Goal: Task Accomplishment & Management: Use online tool/utility

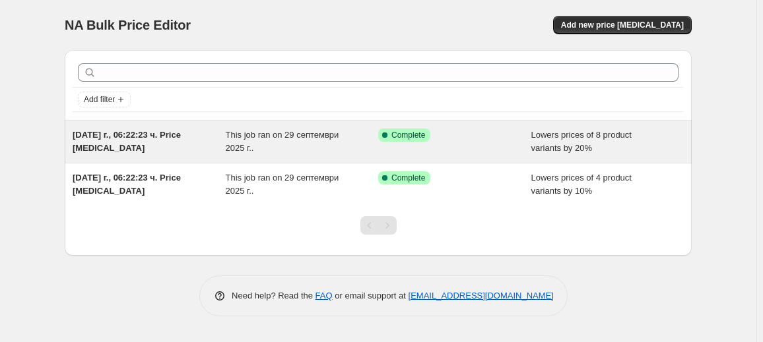
click at [405, 144] on div "Success Complete Complete" at bounding box center [454, 142] width 153 height 26
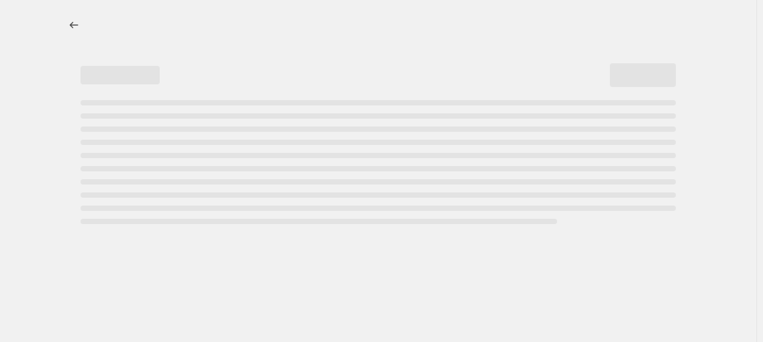
select select "percentage"
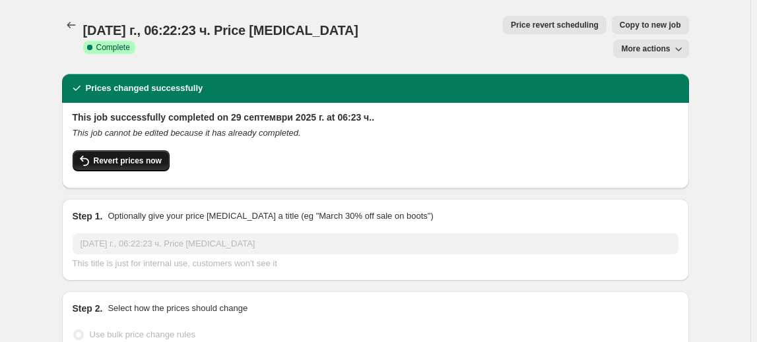
click at [116, 150] on button "Revert prices now" at bounding box center [121, 160] width 97 height 21
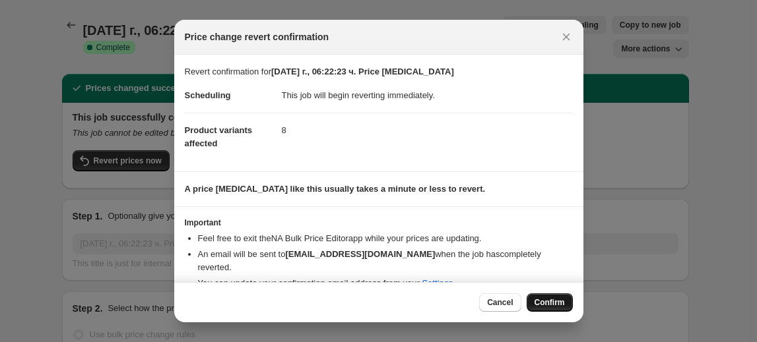
click at [555, 303] on span "Confirm" at bounding box center [549, 303] width 30 height 11
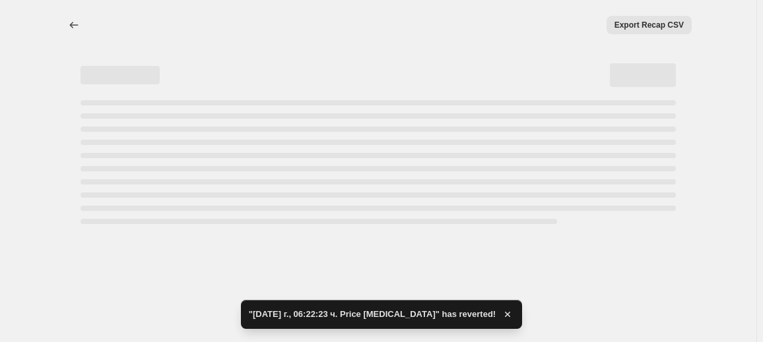
select select "percentage"
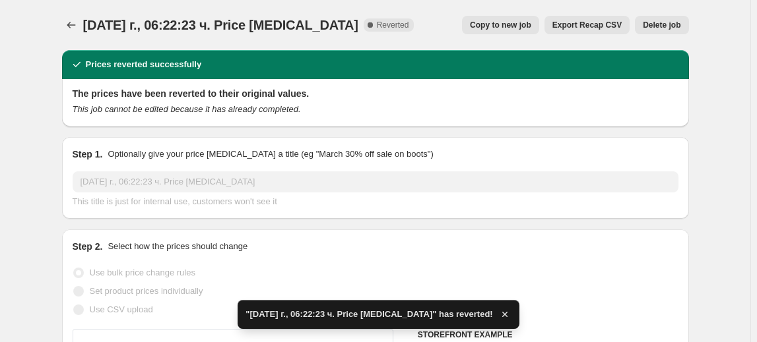
click at [654, 24] on span "Delete job" at bounding box center [662, 25] width 38 height 11
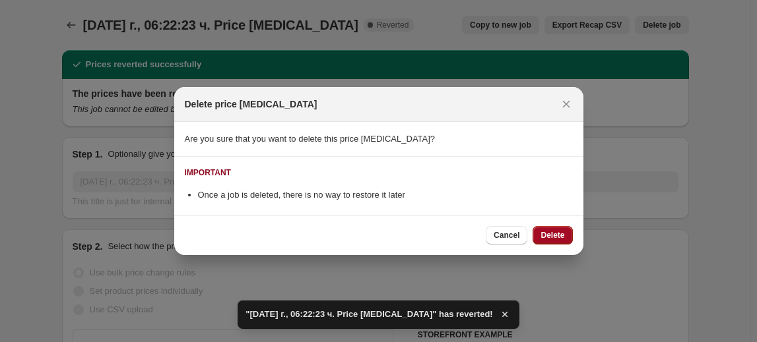
click at [549, 230] on button "Delete" at bounding box center [552, 235] width 40 height 18
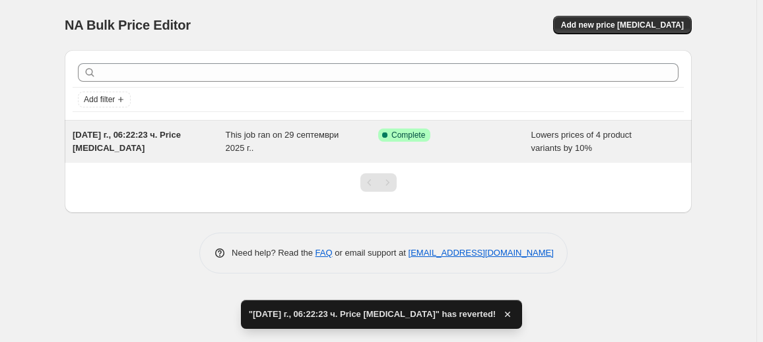
click at [282, 140] on div "This job ran on 29 септември 2025 г.." at bounding box center [302, 142] width 153 height 26
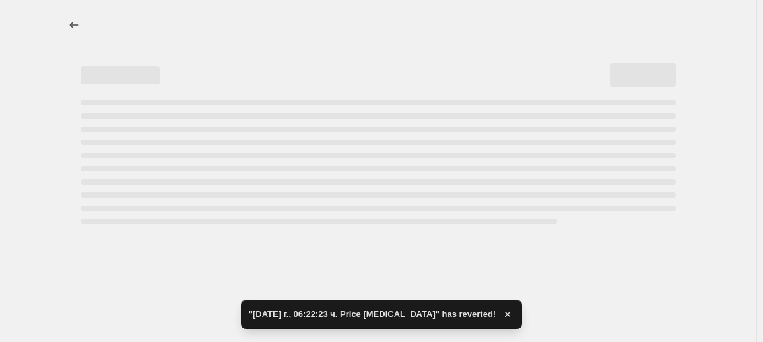
select select "percentage"
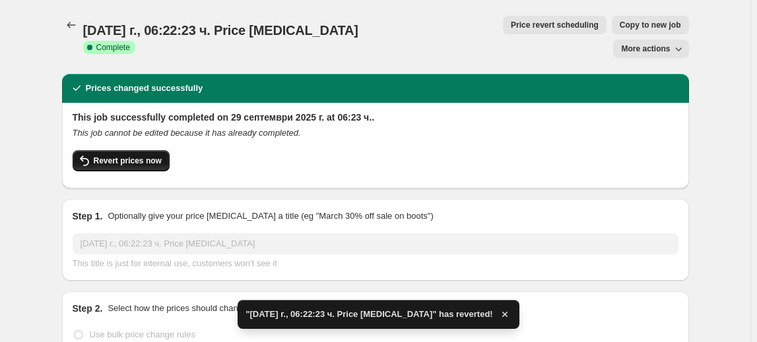
click at [142, 156] on span "Revert prices now" at bounding box center [128, 161] width 68 height 11
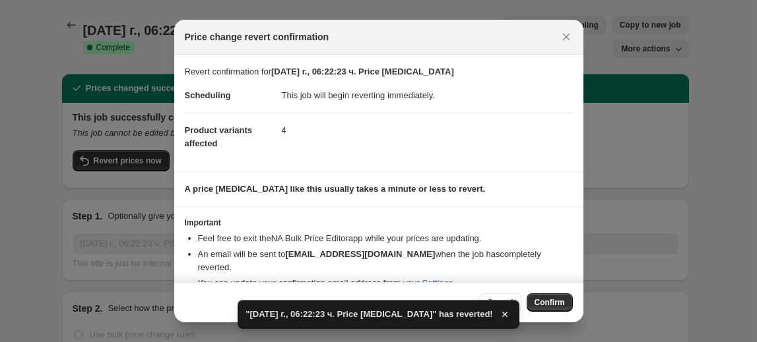
click at [554, 292] on div "Cancel Confirm" at bounding box center [378, 302] width 409 height 40
click at [553, 301] on span "Confirm" at bounding box center [549, 303] width 30 height 11
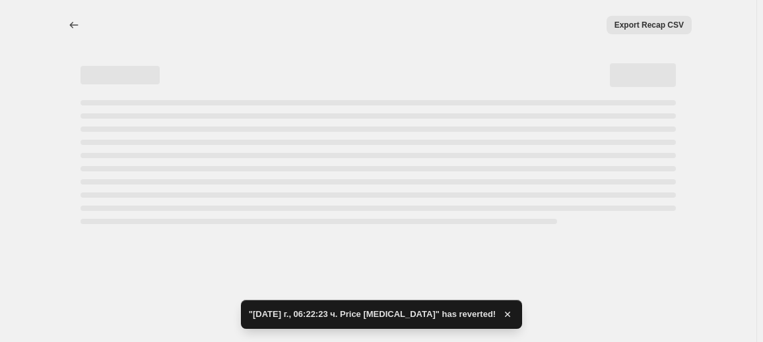
select select "percentage"
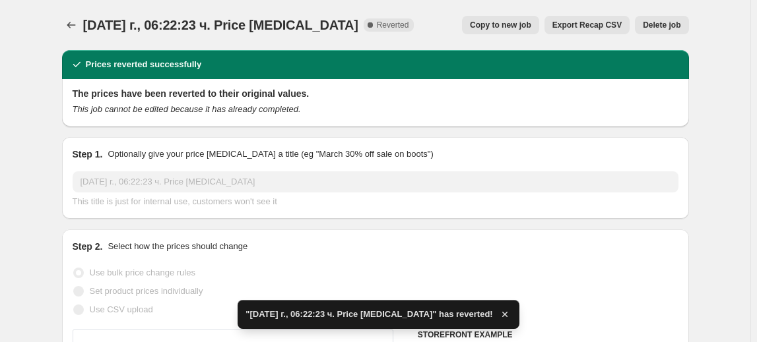
click at [659, 23] on span "Delete job" at bounding box center [662, 25] width 38 height 11
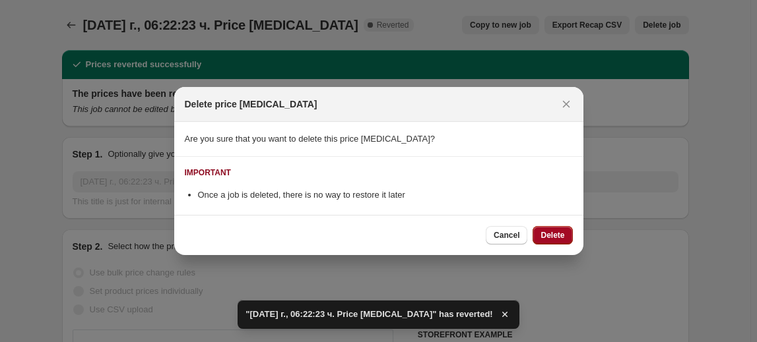
click at [546, 237] on span "Delete" at bounding box center [552, 235] width 24 height 11
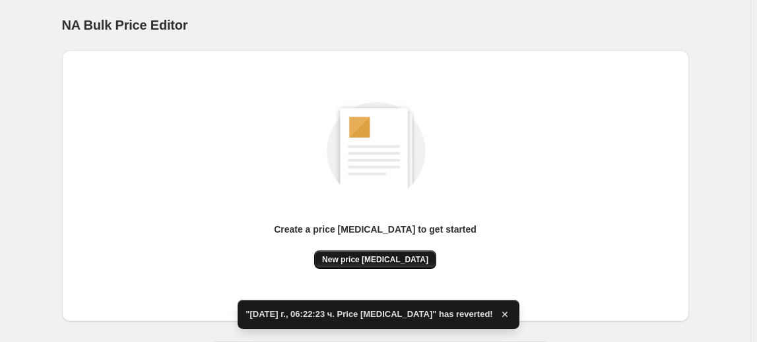
click at [355, 256] on span "New price [MEDICAL_DATA]" at bounding box center [375, 260] width 106 height 11
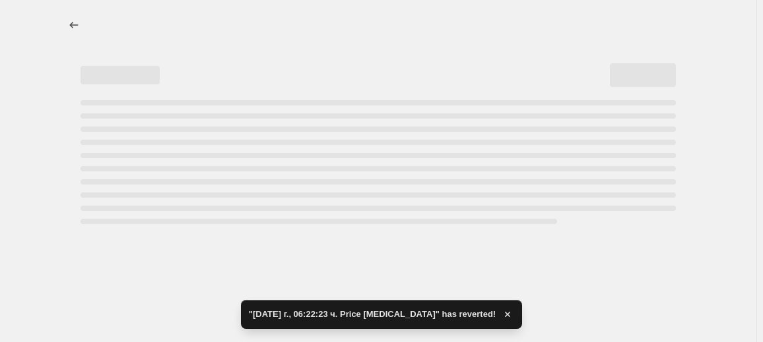
select select "percentage"
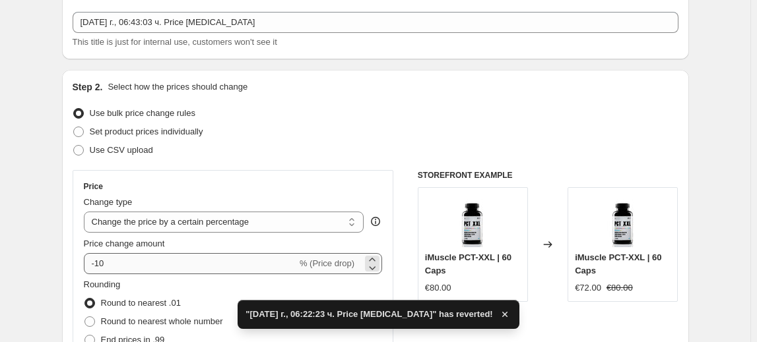
scroll to position [119, 0]
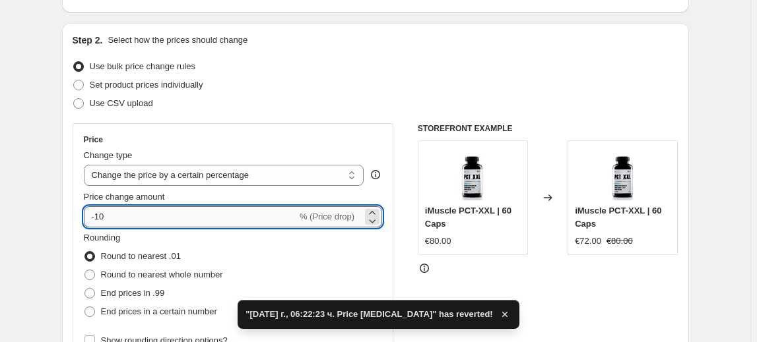
click at [105, 213] on input "-10" at bounding box center [190, 216] width 213 height 21
click at [103, 214] on input "-10" at bounding box center [190, 216] width 213 height 21
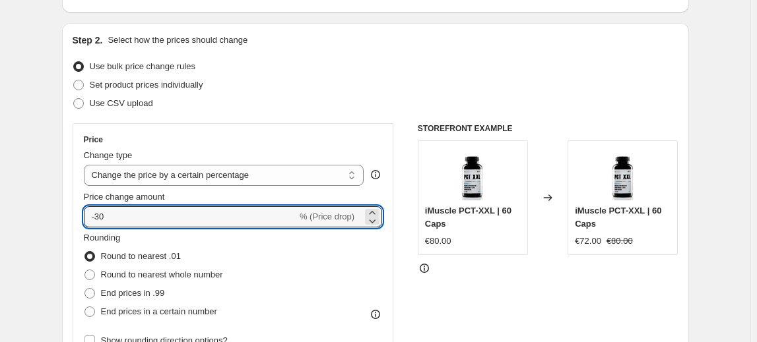
type input "-30"
click at [161, 236] on fieldset "Rounding Round to nearest .01 Round to nearest whole number End prices in .99 E…" at bounding box center [153, 277] width 139 height 90
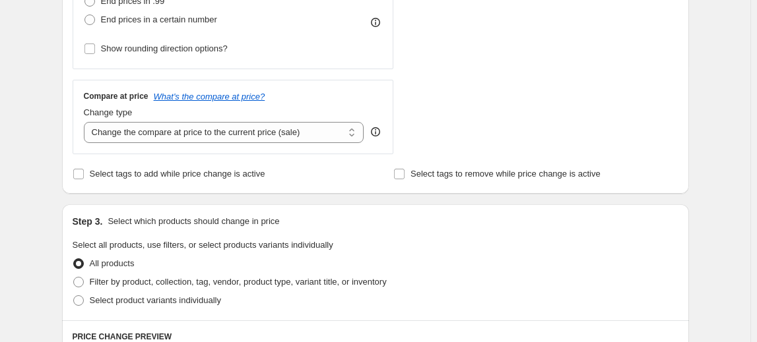
scroll to position [420, 0]
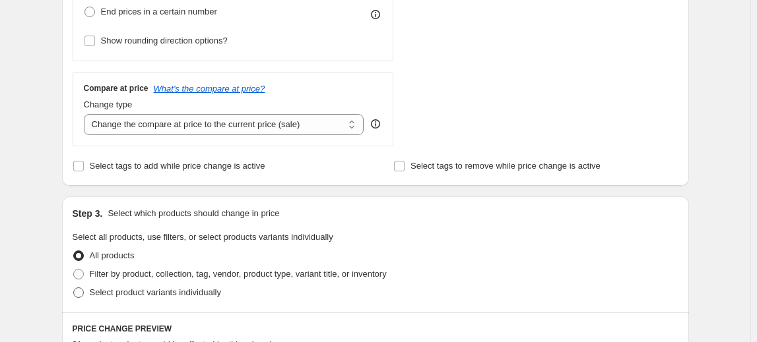
click at [105, 293] on span "Select product variants individually" at bounding box center [155, 293] width 131 height 10
click at [74, 288] on input "Select product variants individually" at bounding box center [73, 288] width 1 height 1
radio input "true"
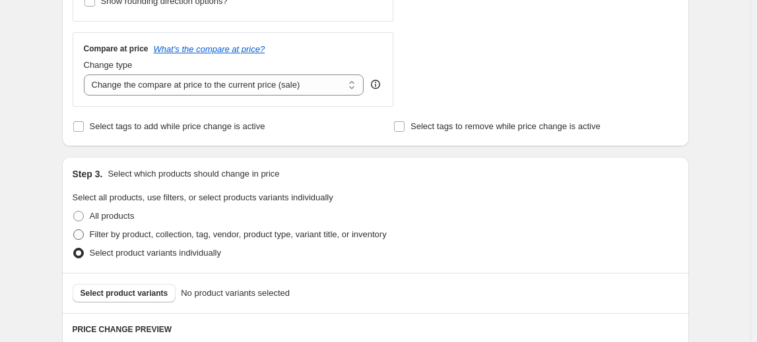
scroll to position [480, 0]
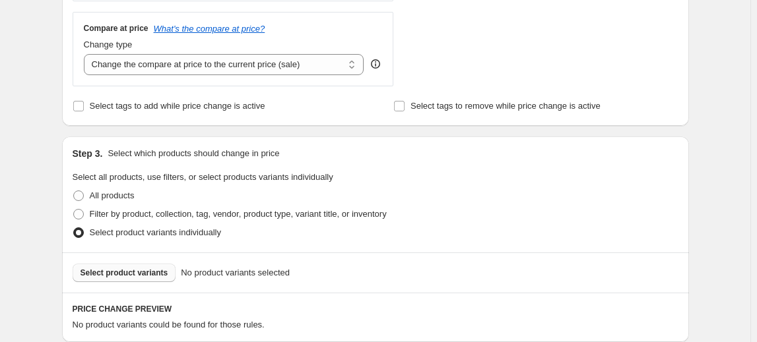
click at [128, 274] on span "Select product variants" at bounding box center [124, 273] width 88 height 11
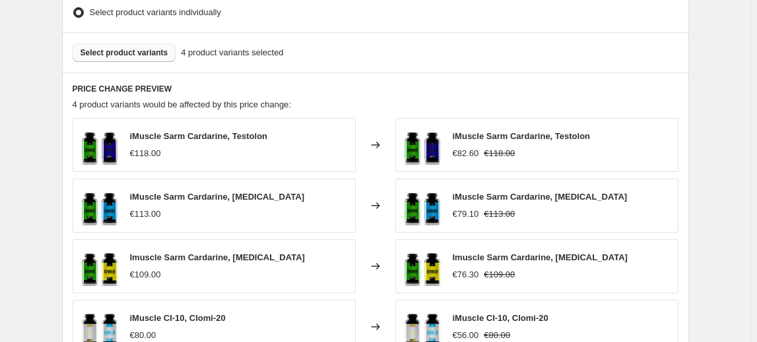
scroll to position [899, 0]
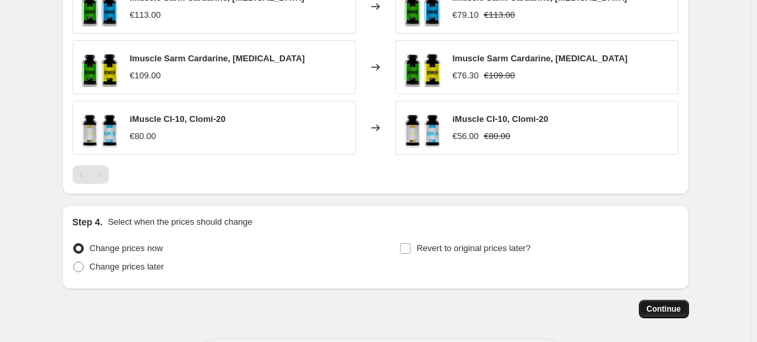
click at [672, 304] on span "Continue" at bounding box center [664, 309] width 34 height 11
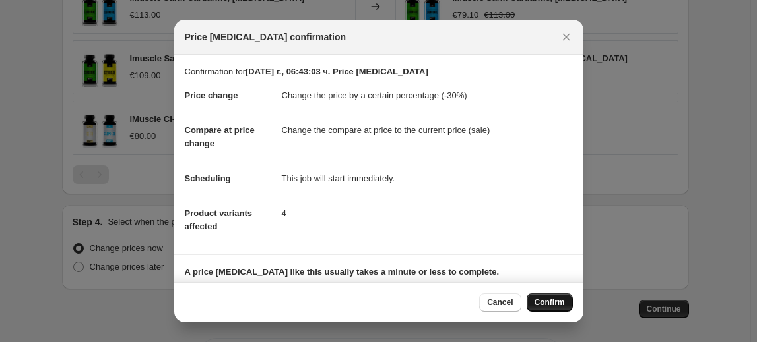
click at [562, 304] on span "Confirm" at bounding box center [549, 303] width 30 height 11
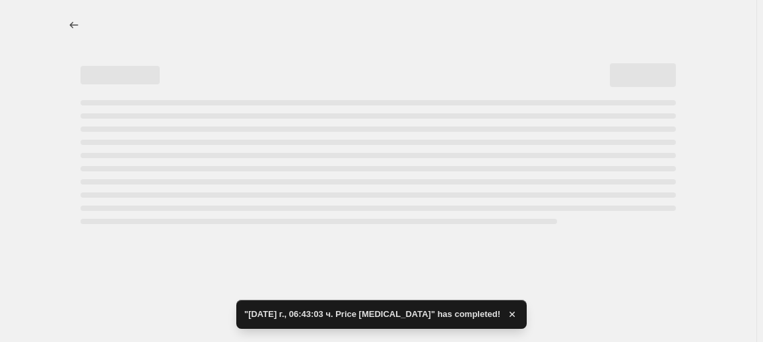
select select "percentage"
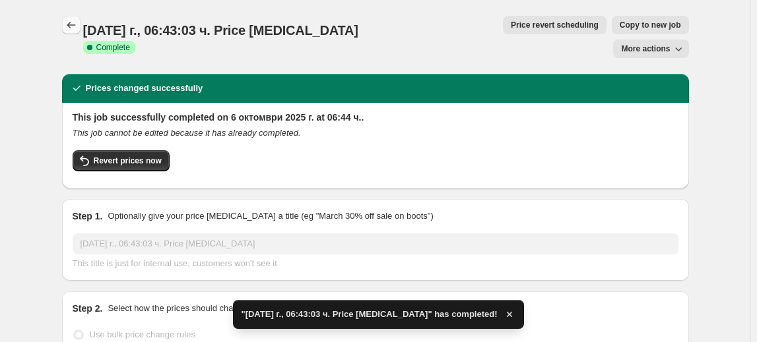
click at [71, 20] on icon "Price change jobs" at bounding box center [71, 24] width 13 height 13
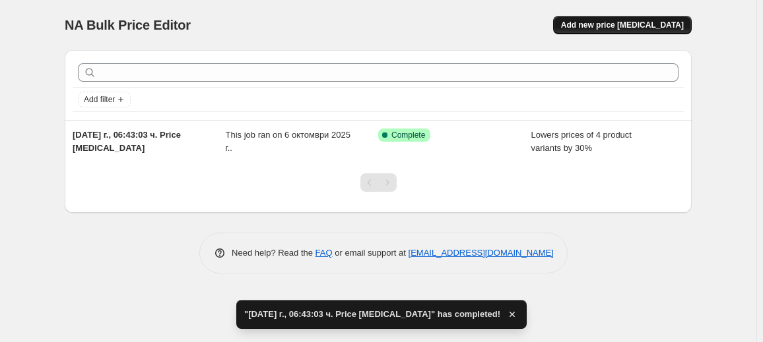
click at [631, 26] on span "Add new price [MEDICAL_DATA]" at bounding box center [622, 25] width 123 height 11
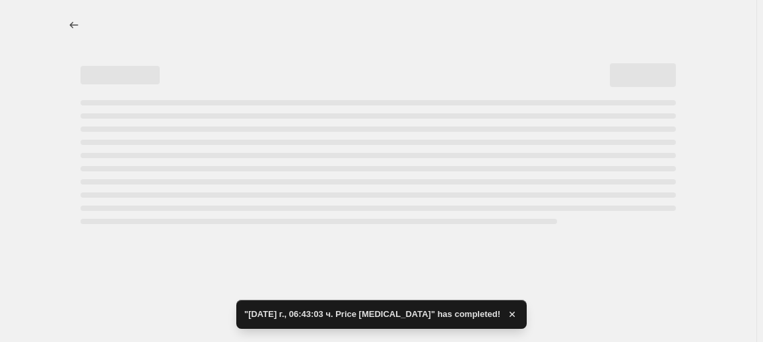
select select "percentage"
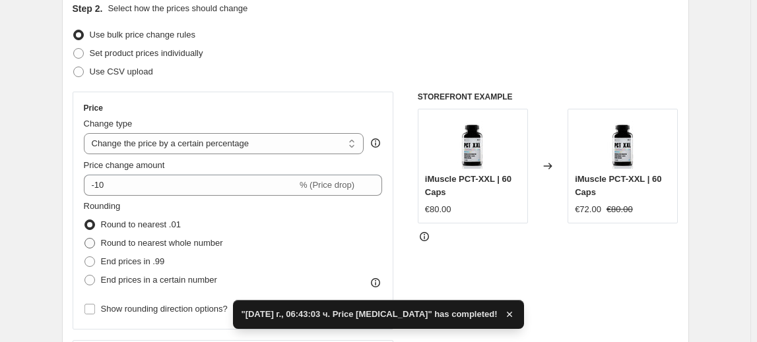
scroll to position [179, 0]
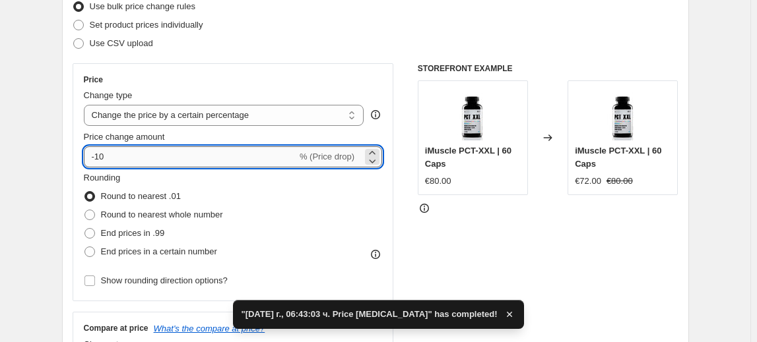
click at [102, 154] on input "-10" at bounding box center [190, 156] width 213 height 21
type input "-40"
click at [182, 187] on div "Round to nearest .01" at bounding box center [153, 196] width 139 height 18
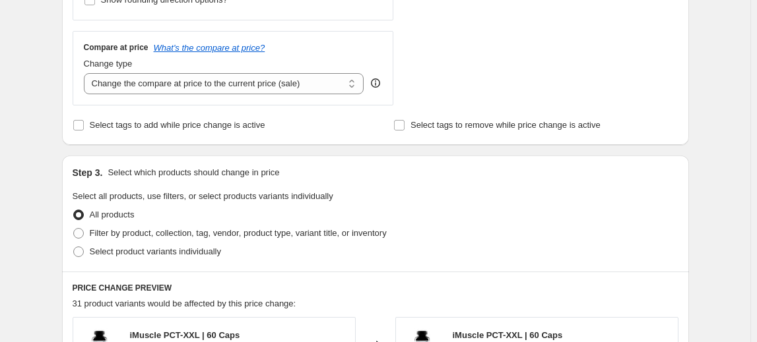
scroll to position [540, 0]
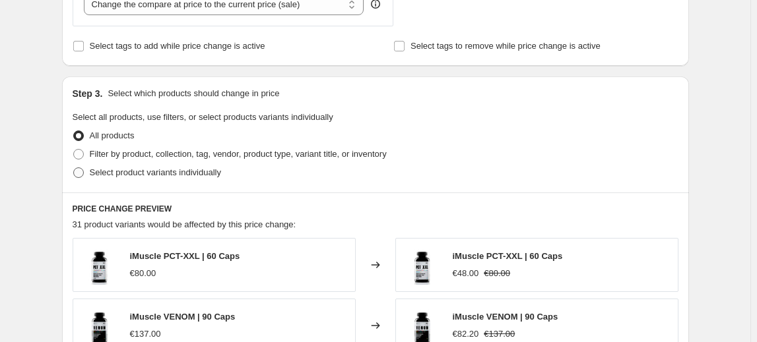
click at [131, 172] on span "Select product variants individually" at bounding box center [155, 173] width 131 height 10
click at [74, 168] on input "Select product variants individually" at bounding box center [73, 168] width 1 height 1
radio input "true"
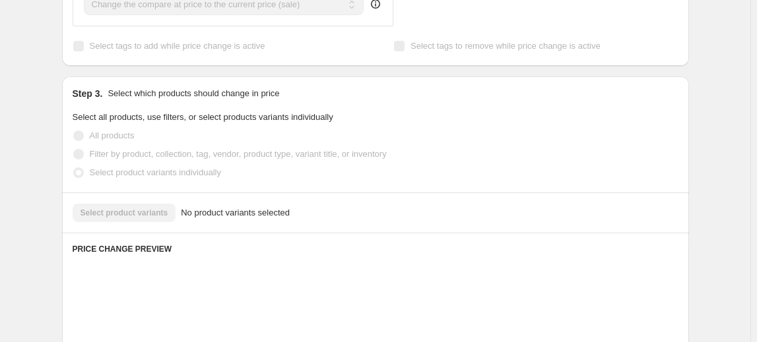
click at [114, 210] on div "Select product variants No product variants selected" at bounding box center [376, 213] width 606 height 18
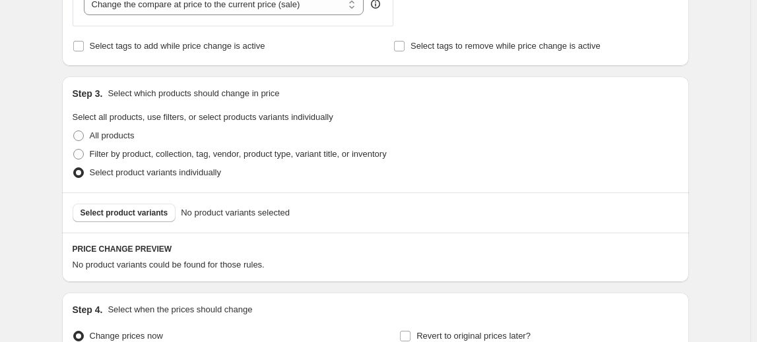
click at [114, 210] on span "Select product variants" at bounding box center [124, 213] width 88 height 11
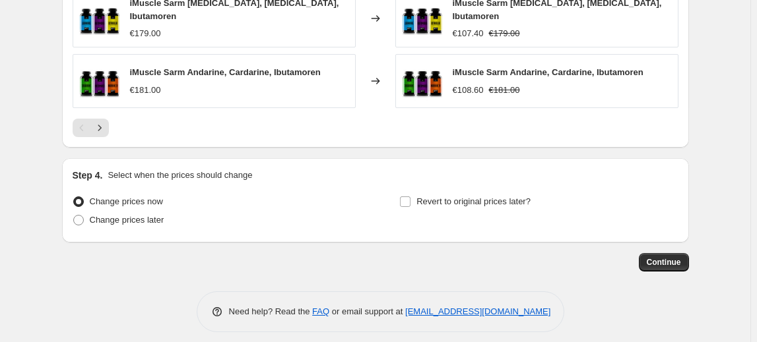
scroll to position [1013, 0]
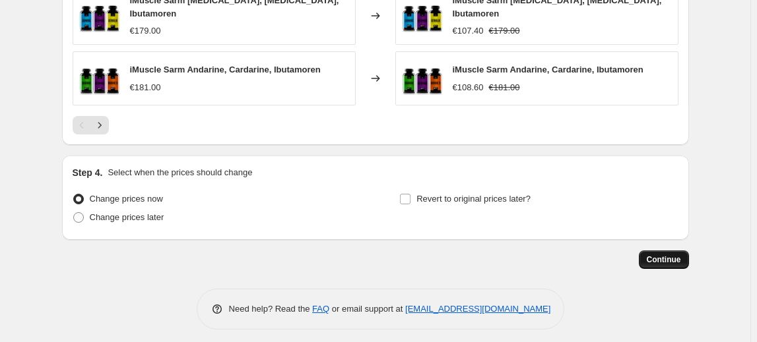
click at [657, 255] on span "Continue" at bounding box center [664, 260] width 34 height 11
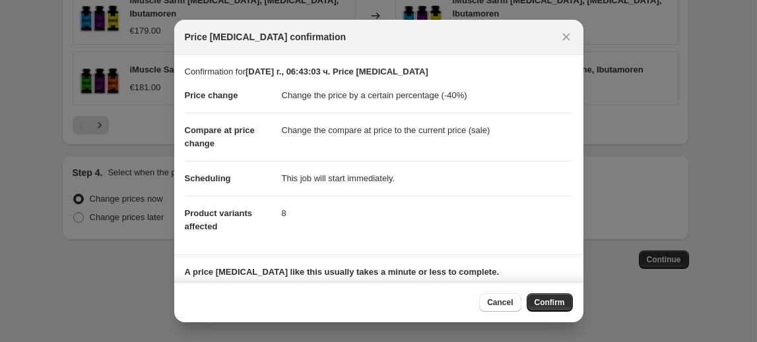
click at [549, 307] on span "Confirm" at bounding box center [549, 303] width 30 height 11
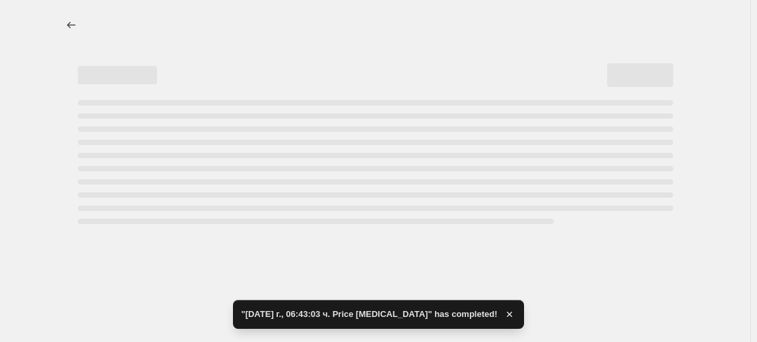
select select "percentage"
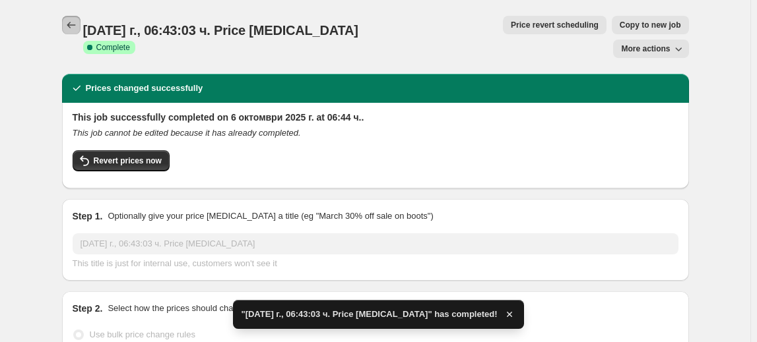
click at [71, 24] on icon "Price change jobs" at bounding box center [71, 25] width 9 height 7
